Goal: Find specific page/section: Find specific page/section

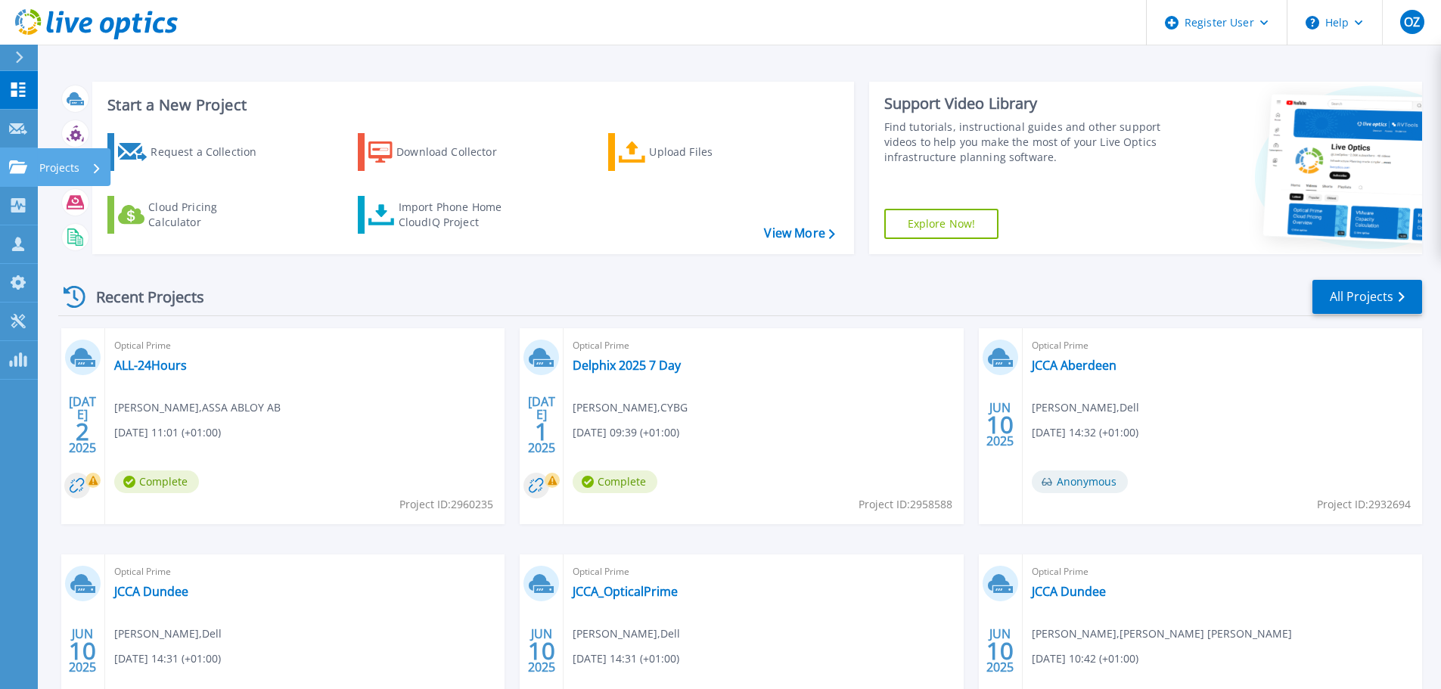
click at [2, 163] on link "Projects Projects" at bounding box center [19, 167] width 38 height 39
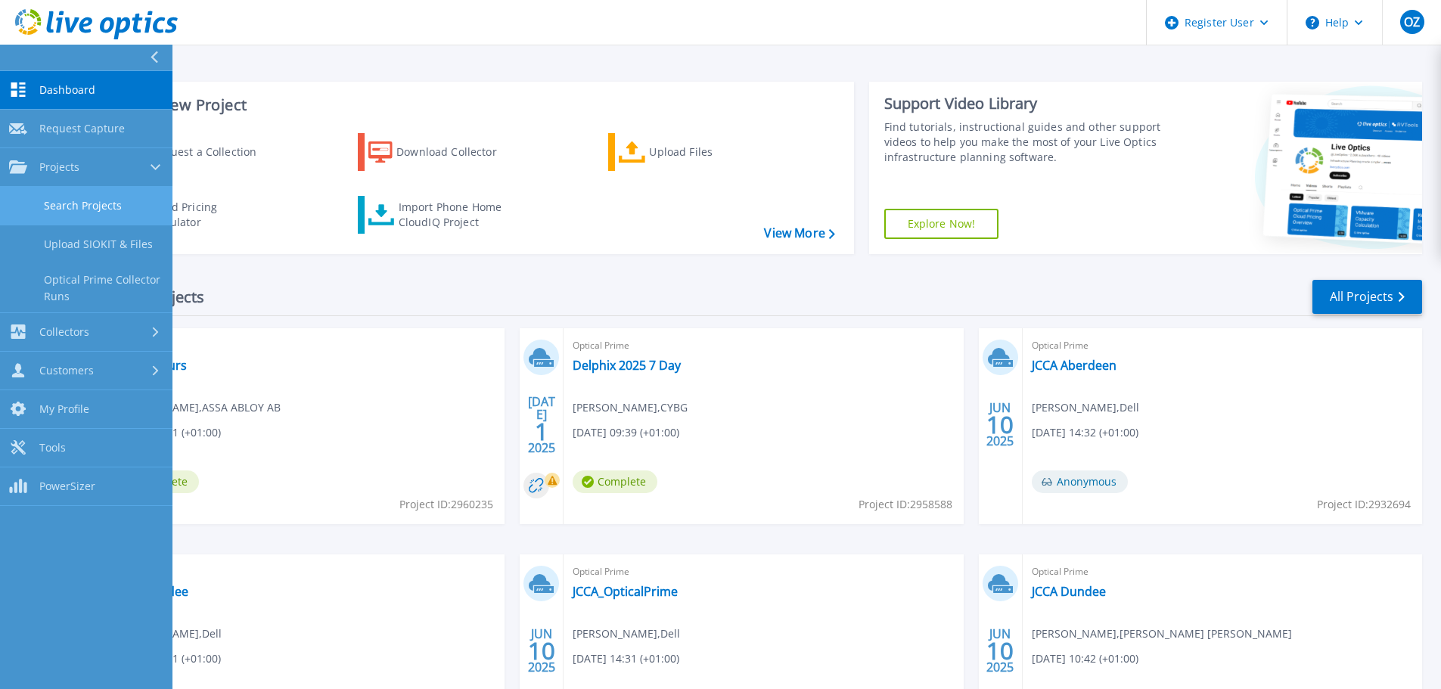
click at [103, 194] on link "Search Projects" at bounding box center [86, 206] width 172 height 39
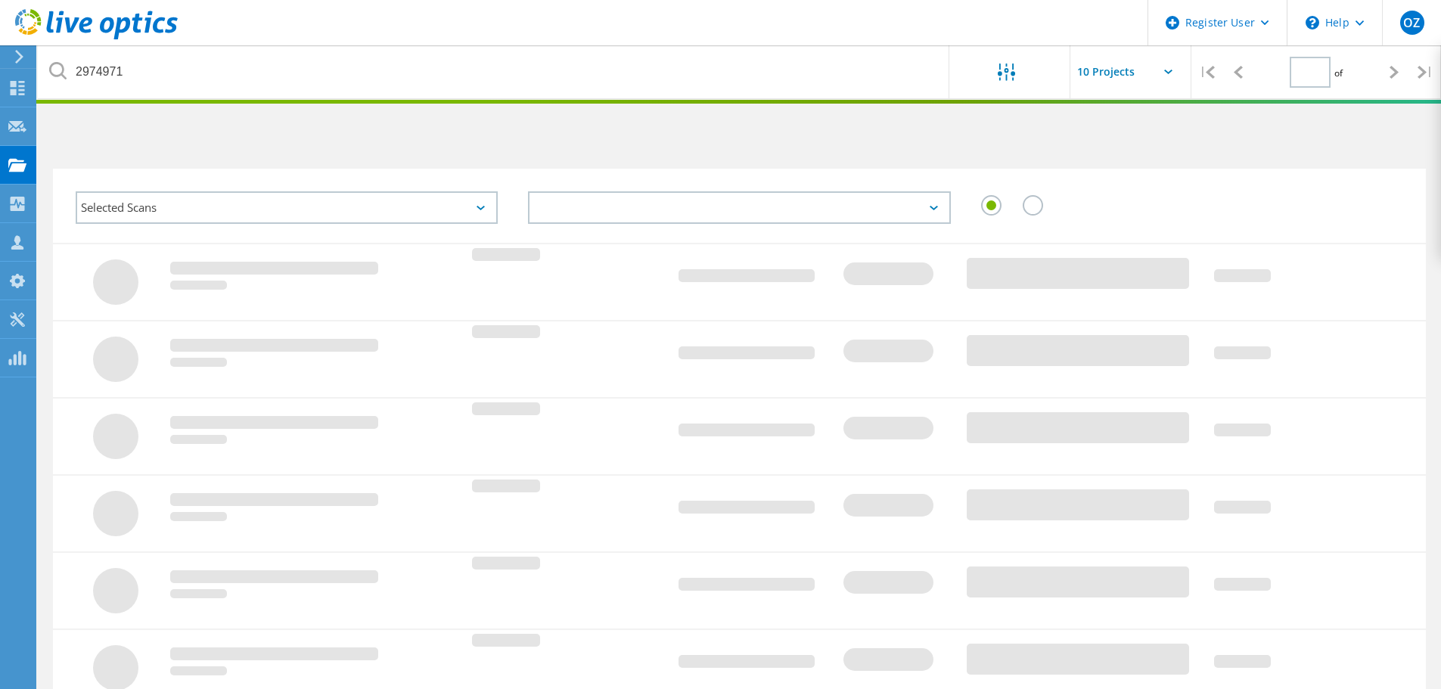
type input "1"
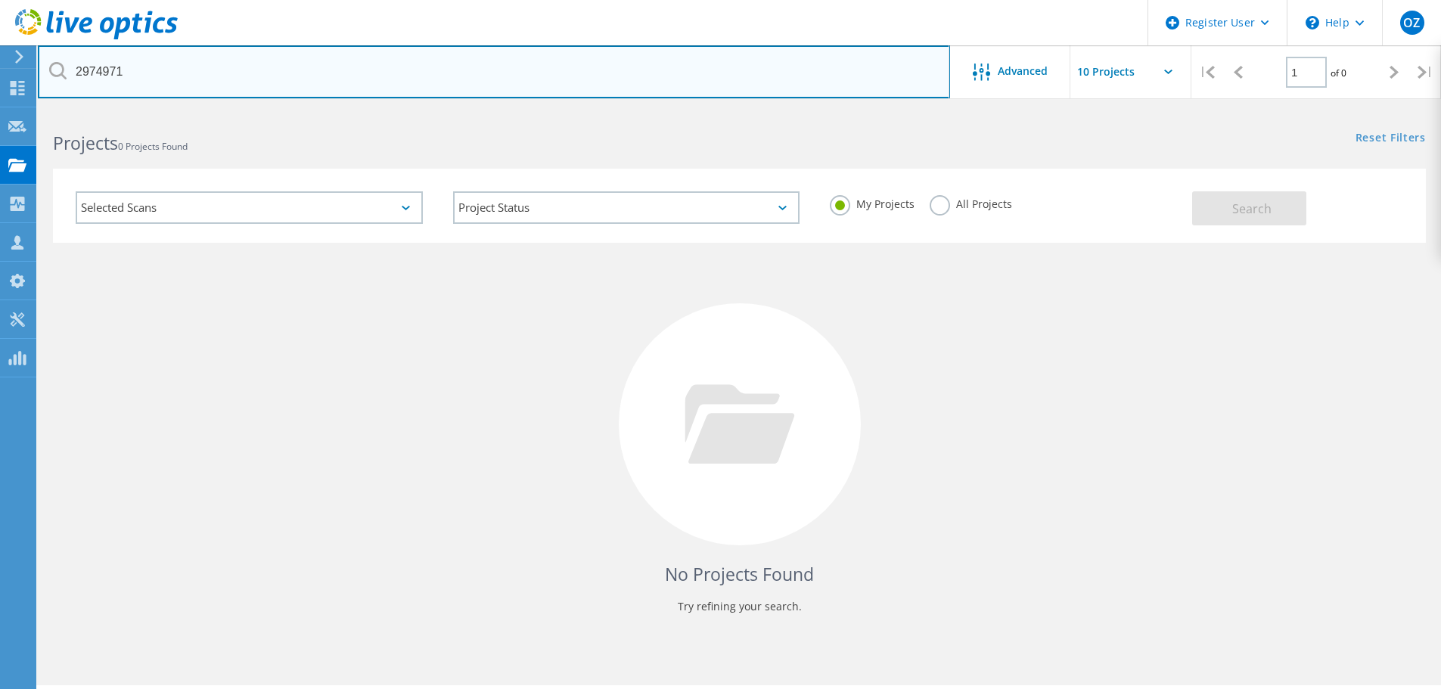
click at [663, 76] on input "2974971" at bounding box center [494, 71] width 912 height 53
paste input "2600091"
drag, startPoint x: 259, startPoint y: 70, endPoint x: -616, endPoint y: 89, distance: 874.6
click at [0, 89] on html "Register User \n Help Explore Helpful Articles Contact Support OZ Dell User Osm…" at bounding box center [720, 365] width 1441 height 731
paste input "text"
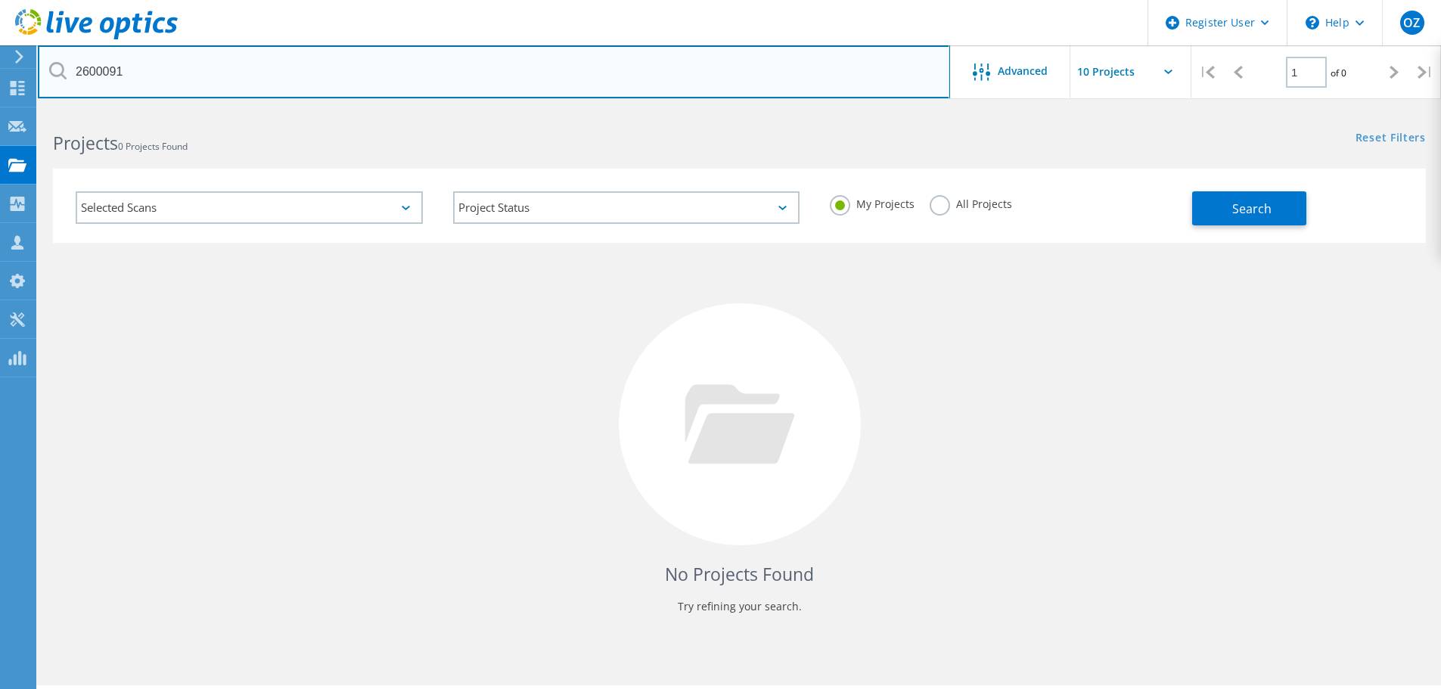
type input "2600091"
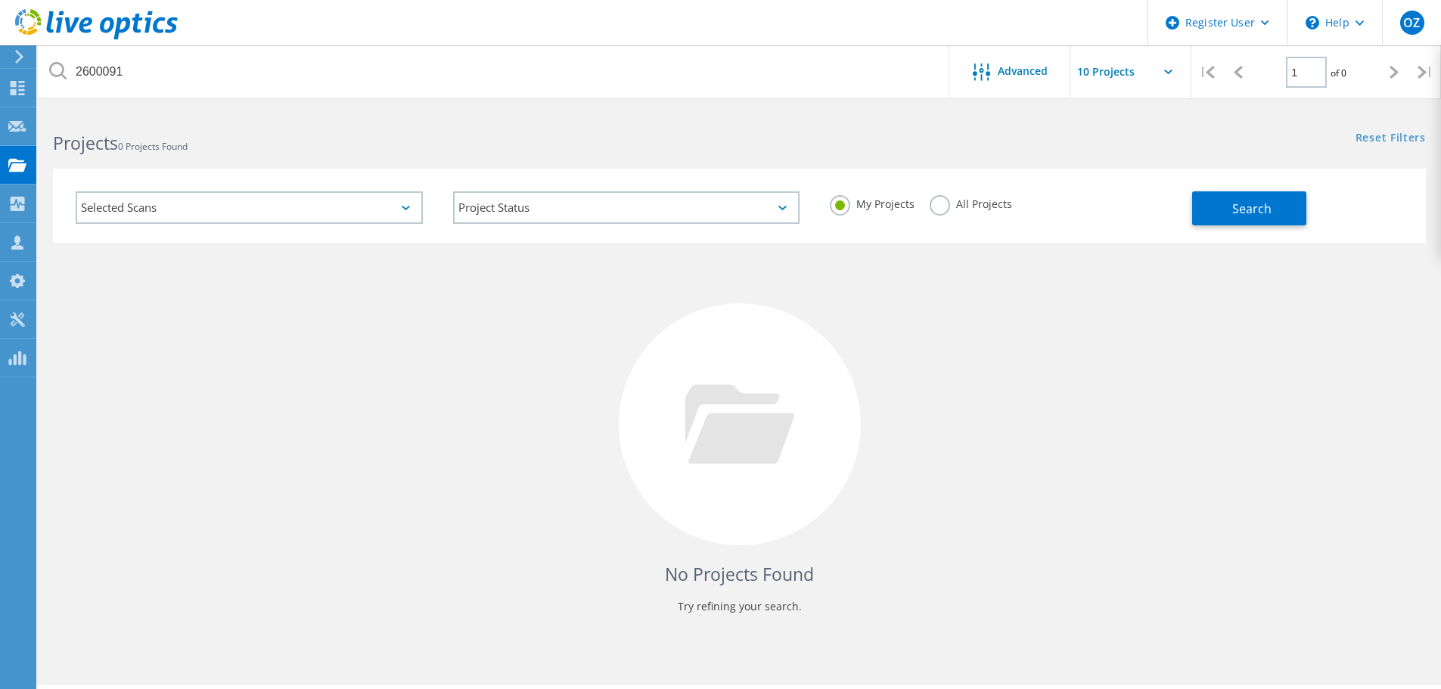
click at [934, 205] on label "All Projects" at bounding box center [971, 202] width 82 height 14
click at [0, 0] on input "All Projects" at bounding box center [0, 0] width 0 height 0
click at [1259, 201] on span "Search" at bounding box center [1251, 208] width 39 height 17
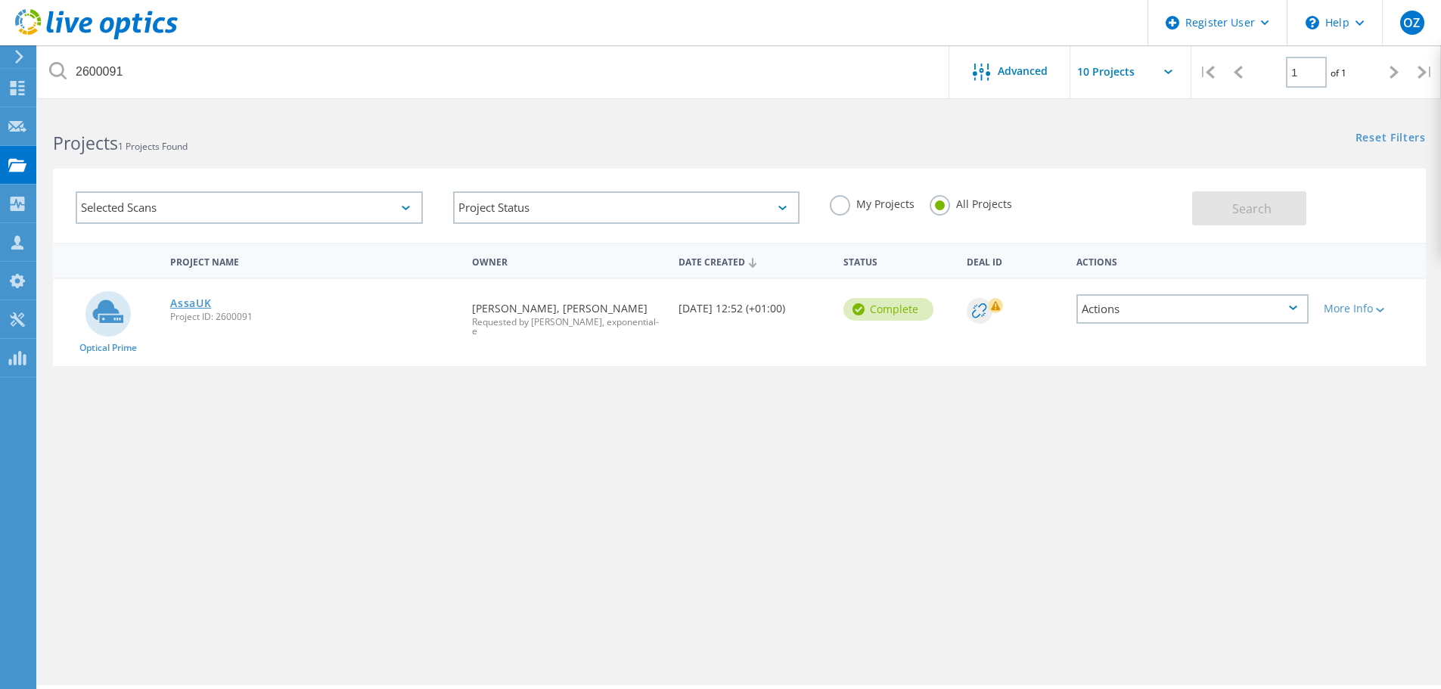
click at [188, 304] on link "AssaUK" at bounding box center [190, 303] width 41 height 11
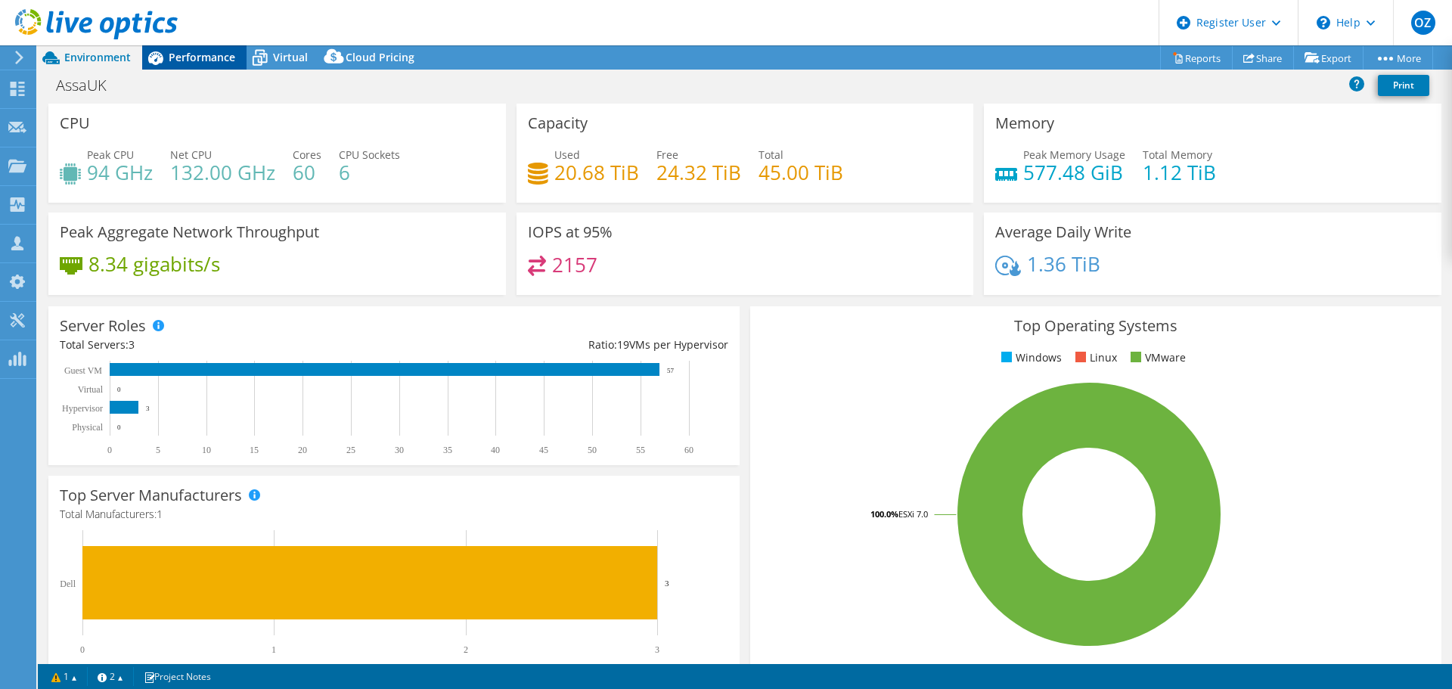
click at [225, 54] on span "Performance" at bounding box center [202, 57] width 67 height 14
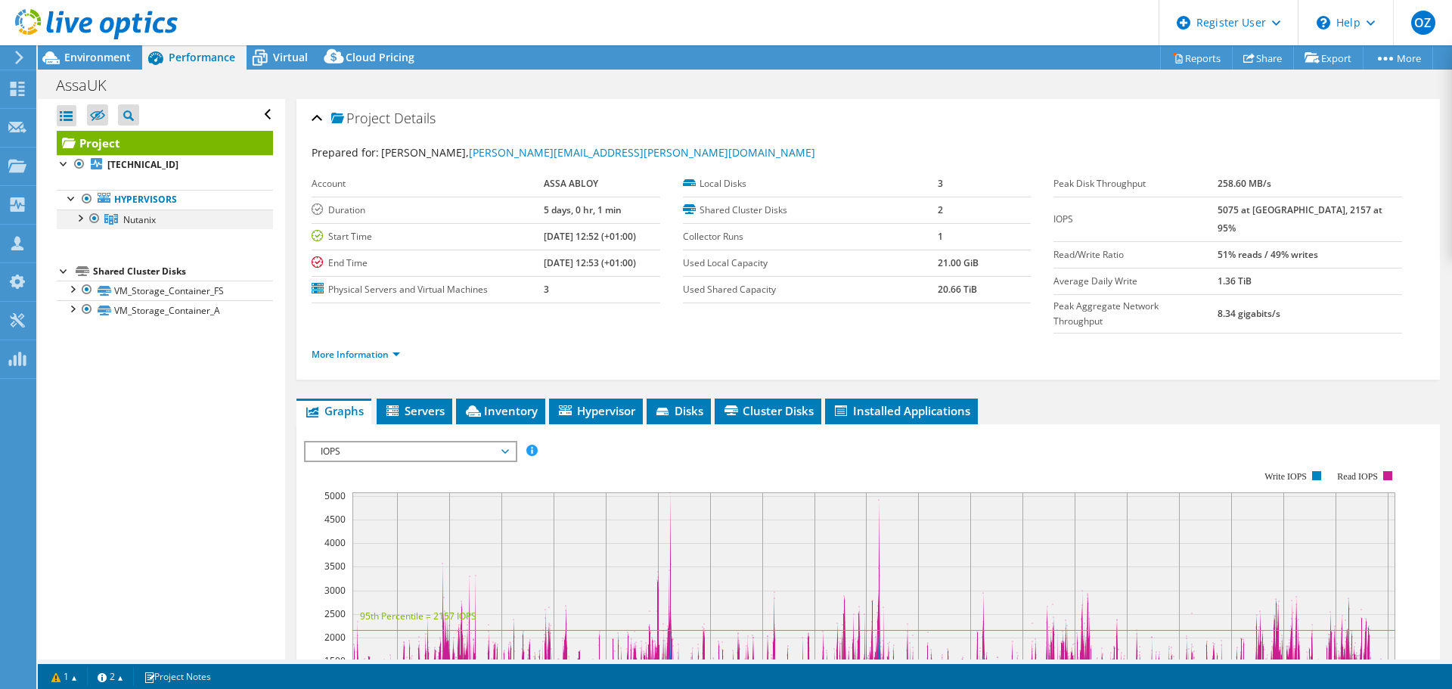
click at [80, 220] on div at bounding box center [79, 217] width 15 height 15
